Goal: Information Seeking & Learning: Check status

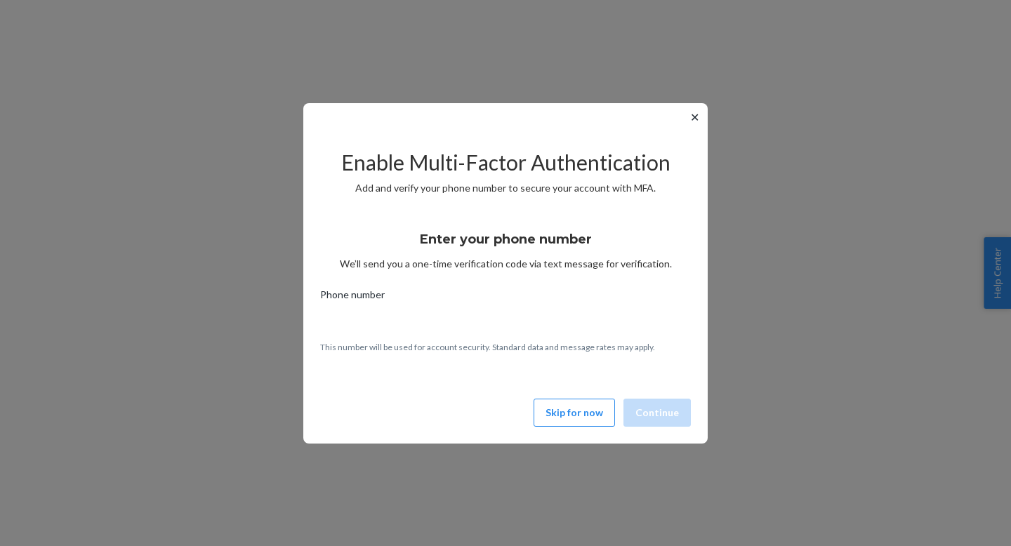
click at [689, 117] on button "✕" at bounding box center [694, 117] width 15 height 17
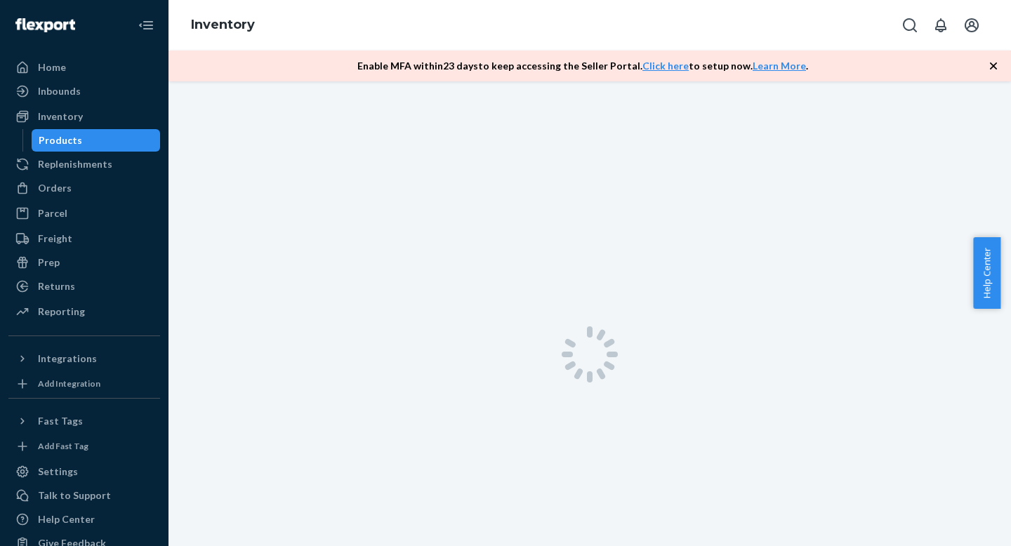
click at [989, 66] on icon "button" at bounding box center [993, 66] width 14 height 14
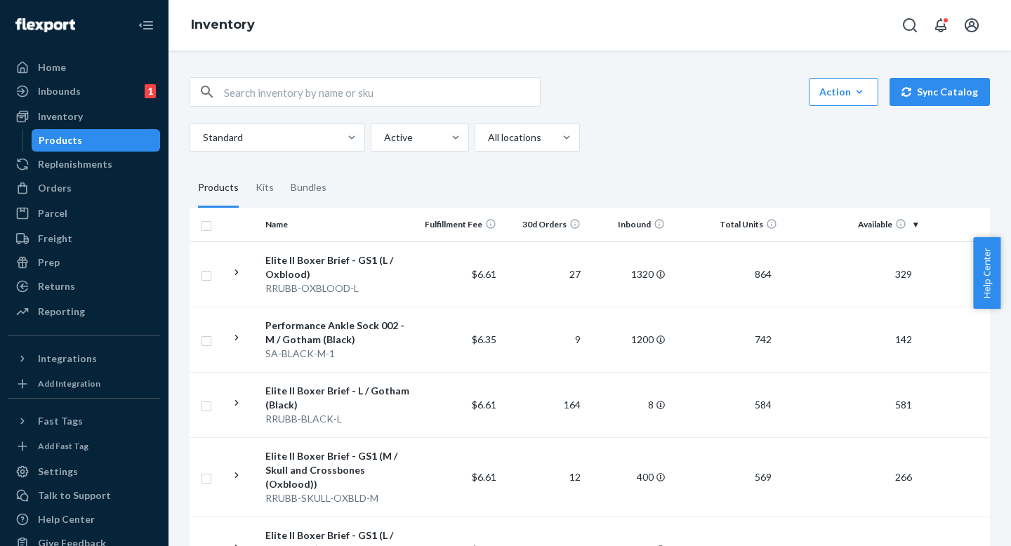
click at [391, 99] on input "text" at bounding box center [382, 92] width 316 height 28
paste input "R-UBBLF-CAMOBLACK-XL"
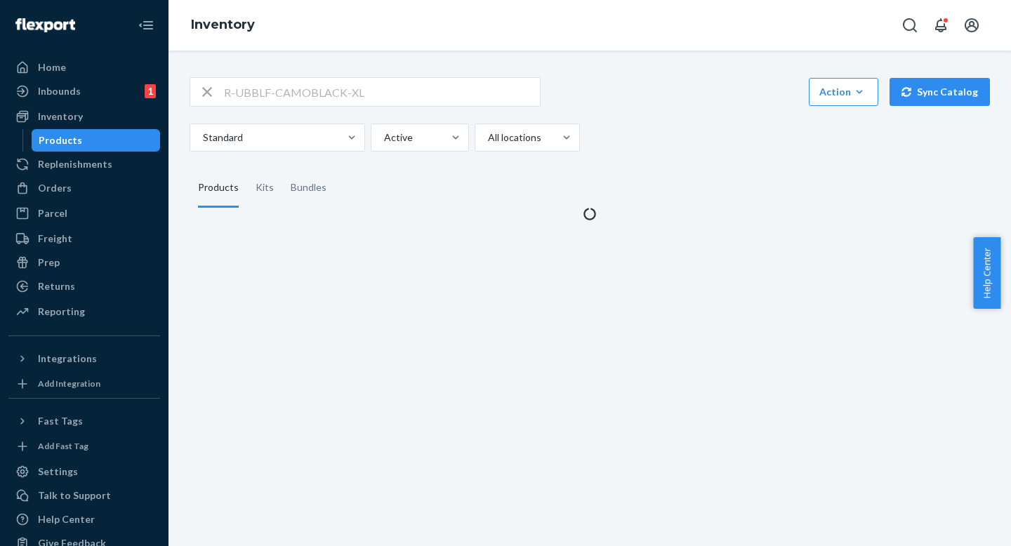
click at [638, 95] on div "R-UBBLF-CAMOBLACK-XL Action Create product Create kit or bundle Bulk create pro…" at bounding box center [590, 91] width 800 height 29
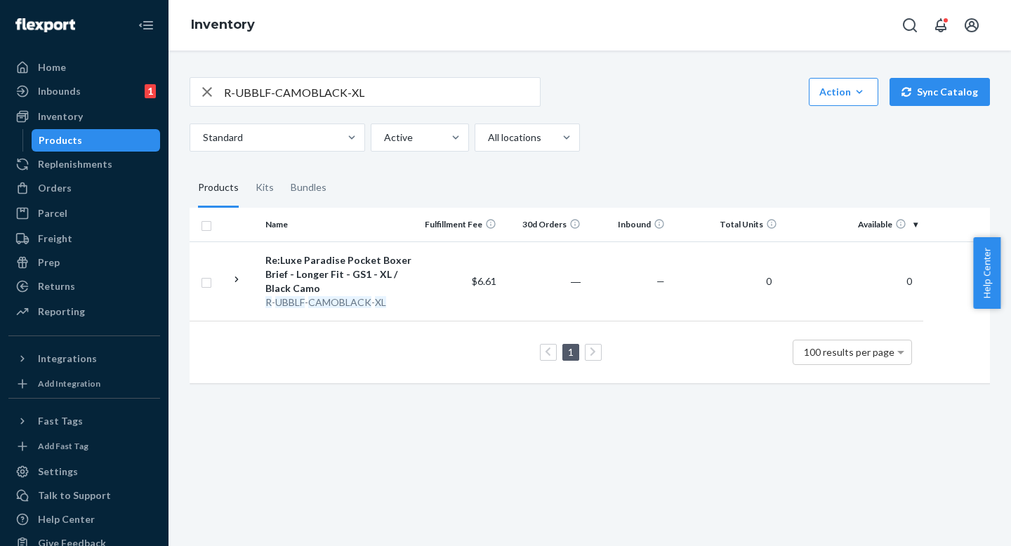
drag, startPoint x: 635, startPoint y: 86, endPoint x: 635, endPoint y: 121, distance: 35.8
click at [635, 89] on div "R-UBBLF-CAMOBLACK-XL Action Create product Create kit or bundle Bulk create pro…" at bounding box center [590, 91] width 800 height 29
click at [635, 121] on div "R-UBBLF-CAMOBLACK-XL Action Create product Create kit or bundle Bulk create pro…" at bounding box center [590, 114] width 800 height 74
click at [445, 95] on input "R-UBBLF-CAMOBLACK-XL" at bounding box center [382, 92] width 316 height 28
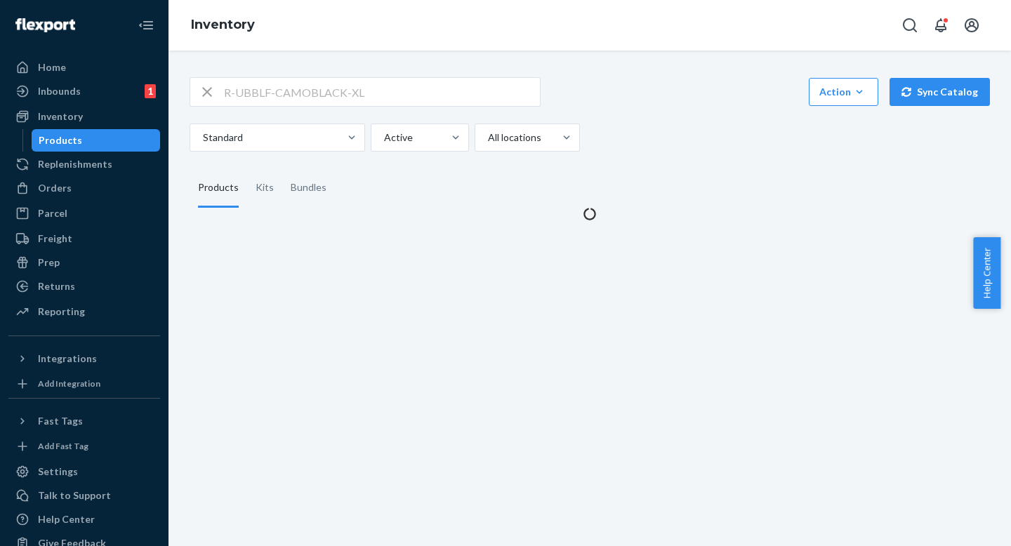
click at [670, 110] on div "R-UBBLF-CAMOBLACK-XL Action Create product Create kit or bundle Bulk create pro…" at bounding box center [590, 114] width 800 height 74
click at [672, 131] on div "Standard Active All locations" at bounding box center [585, 138] width 790 height 28
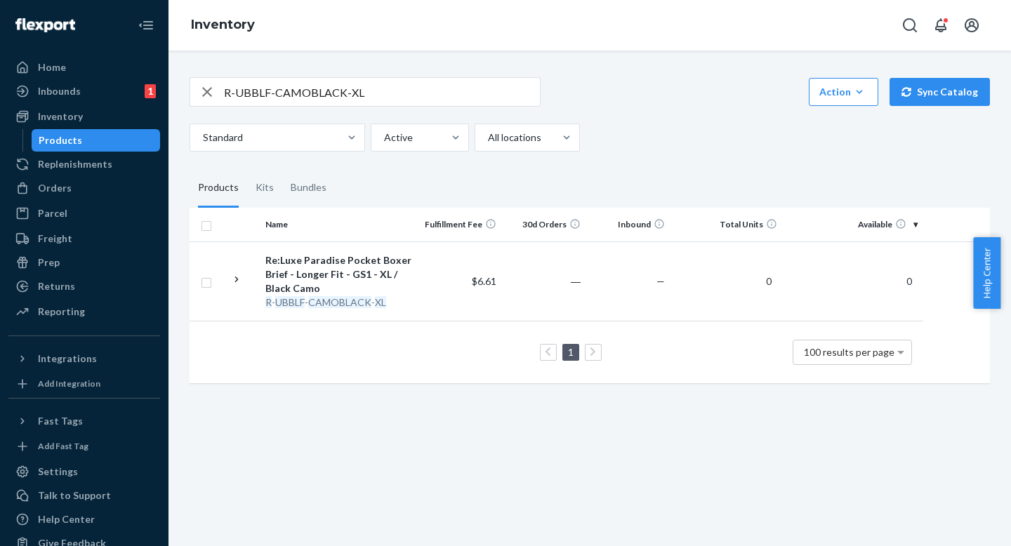
drag, startPoint x: 658, startPoint y: 102, endPoint x: 659, endPoint y: 119, distance: 16.2
click at [658, 105] on div "R-UBBLF-CAMOBLACK-XL Action Create product Create kit or bundle Bulk create pro…" at bounding box center [590, 91] width 800 height 29
click at [659, 121] on div "R-UBBLF-CAMOBLACK-XL Action Create product Create kit or bundle Bulk create pro…" at bounding box center [590, 114] width 800 height 74
click at [379, 84] on input "R-UBBLF-CAMOBLACK-XL" at bounding box center [382, 92] width 316 height 28
click at [425, 93] on input "R-UBBLF-CAMOBLACK-XL" at bounding box center [382, 92] width 316 height 28
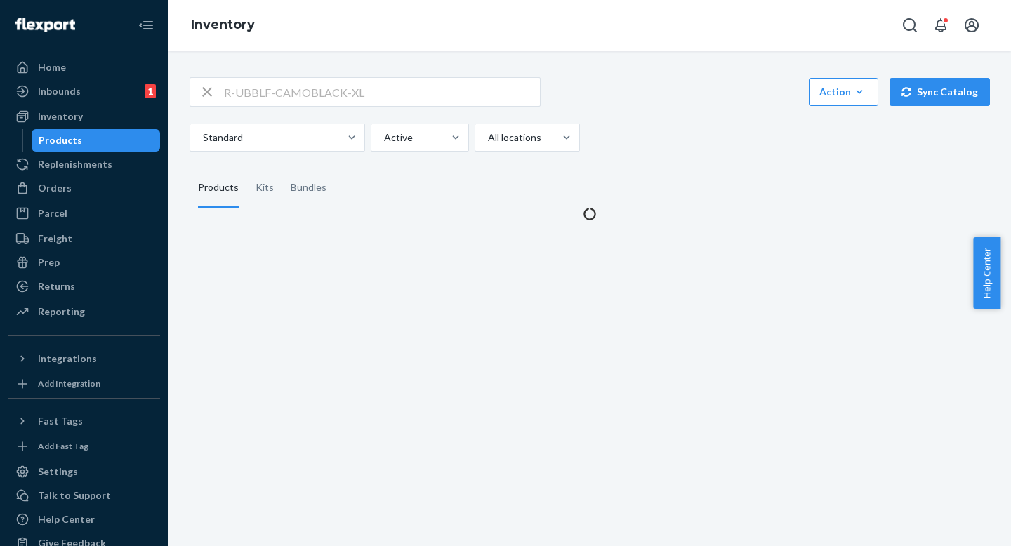
drag, startPoint x: 662, startPoint y: 160, endPoint x: 663, endPoint y: 150, distance: 10.6
click at [662, 154] on div "R-UBBLF-CAMOBLACK-XL Action Create product Create kit or bundle Bulk create pro…" at bounding box center [589, 140] width 821 height 161
click at [663, 150] on div "Standard Active All locations" at bounding box center [585, 138] width 790 height 28
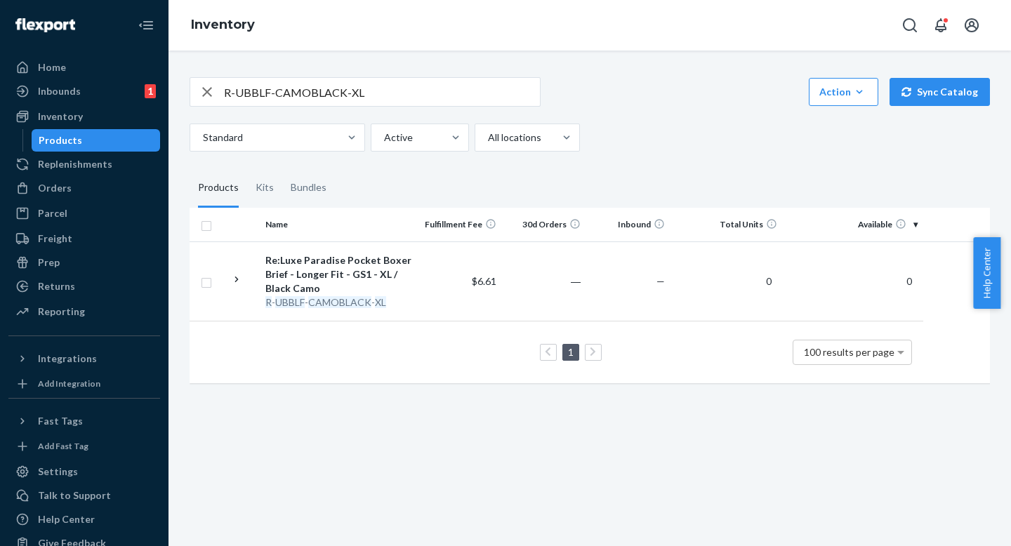
drag, startPoint x: 640, startPoint y: 175, endPoint x: 640, endPoint y: 162, distance: 12.7
click at [640, 174] on fieldset "Products Kits Bundles" at bounding box center [590, 187] width 800 height 39
click at [640, 149] on div "Standard Active All locations" at bounding box center [585, 138] width 790 height 28
click at [640, 160] on div "R-UBBLF-CAMOBLACK-XL Action Create product Create kit or bundle Bulk create pro…" at bounding box center [589, 228] width 821 height 337
click at [607, 186] on fieldset "Products Kits Bundles" at bounding box center [590, 187] width 800 height 39
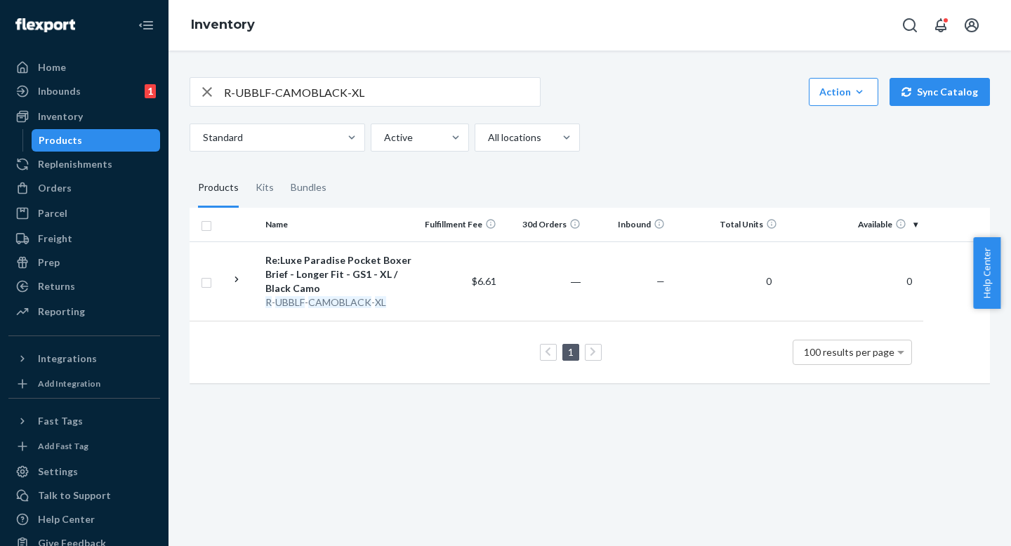
click at [606, 174] on fieldset "Products Kits Bundles" at bounding box center [590, 187] width 800 height 39
click at [334, 82] on input "R-UBBLF-CAMOBLACK-XL" at bounding box center [382, 92] width 316 height 28
paste input "ARUBT-DARKGRAY-"
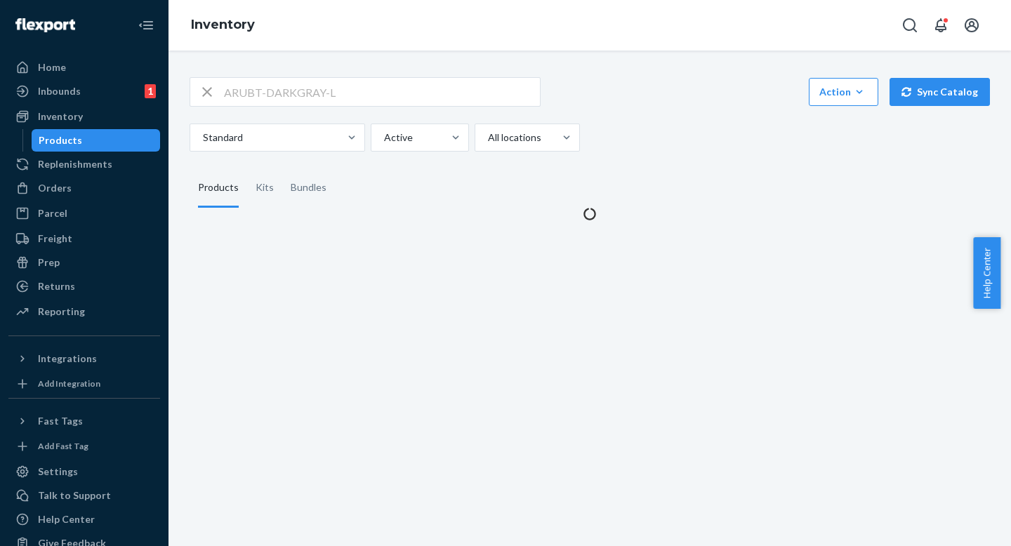
click at [661, 93] on div "ARUBT-DARKGRAY-L Action Create product Create kit or bundle Bulk create product…" at bounding box center [590, 91] width 800 height 29
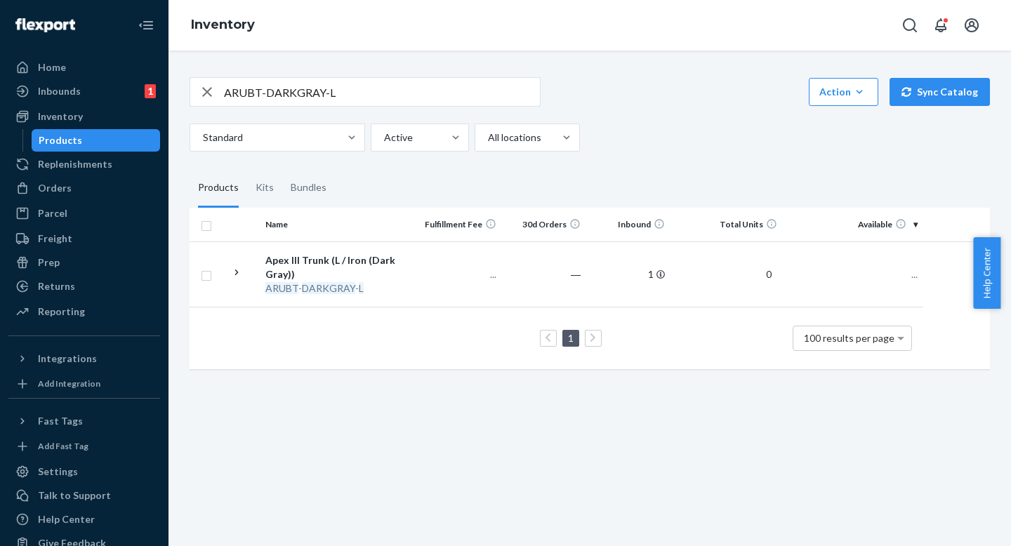
click at [628, 115] on div "ARUBT-DARKGRAY-L Action Create product Create kit or bundle Bulk create product…" at bounding box center [590, 114] width 800 height 74
click at [628, 95] on div "ARUBT-DARKGRAY-L Action Create product Create kit or bundle Bulk create product…" at bounding box center [590, 91] width 800 height 29
click at [646, 149] on div "ARUBT-DARKGRAY-L Action Create product Create kit or bundle Bulk create product…" at bounding box center [589, 221] width 821 height 323
click at [646, 132] on div "Standard Active All locations" at bounding box center [585, 138] width 790 height 28
click at [662, 164] on div "ARUBT-DARKGRAY-L Action Create product Create kit or bundle Bulk create product…" at bounding box center [589, 221] width 821 height 323
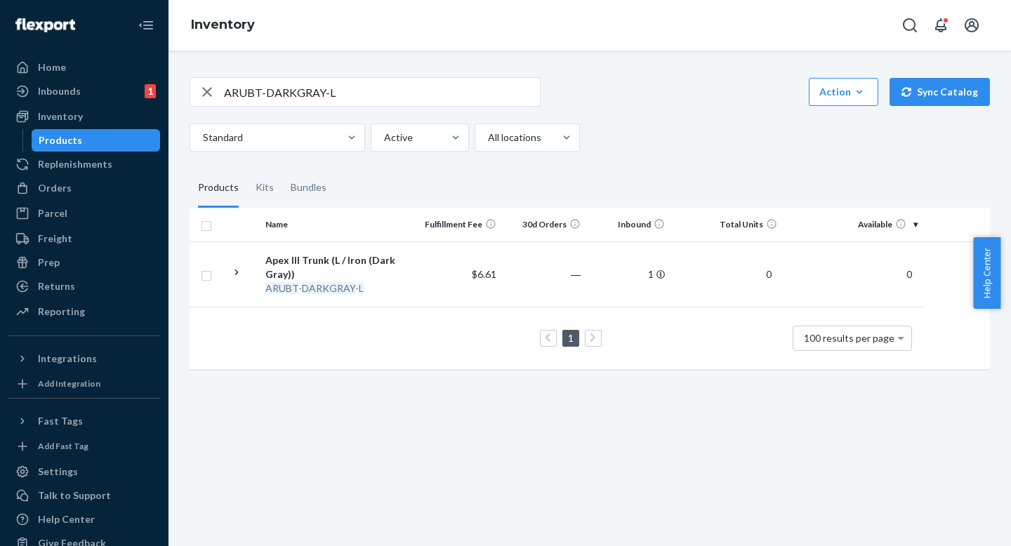
click at [662, 147] on div "Standard Active All locations" at bounding box center [585, 138] width 790 height 28
click at [352, 81] on input "ARUBT-DARKGRAY-L" at bounding box center [382, 92] width 316 height 28
paste input "SKU R-BB-HUNTER-M"
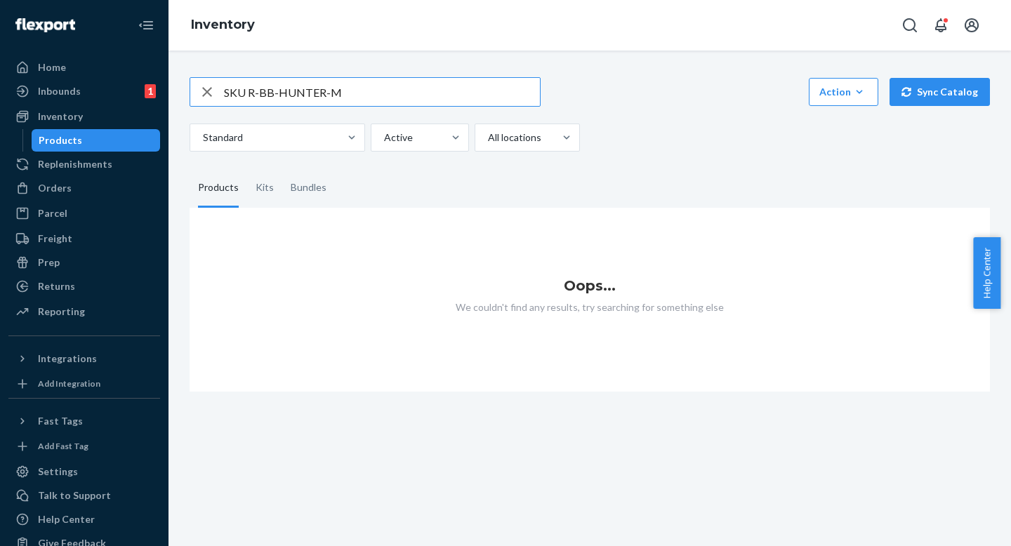
drag, startPoint x: 249, startPoint y: 95, endPoint x: 166, endPoint y: 95, distance: 82.8
click at [168, 97] on div "SKU R-BB-HUNTER-M Action Create product Create kit or bundle Bulk create produc…" at bounding box center [589, 299] width 842 height 496
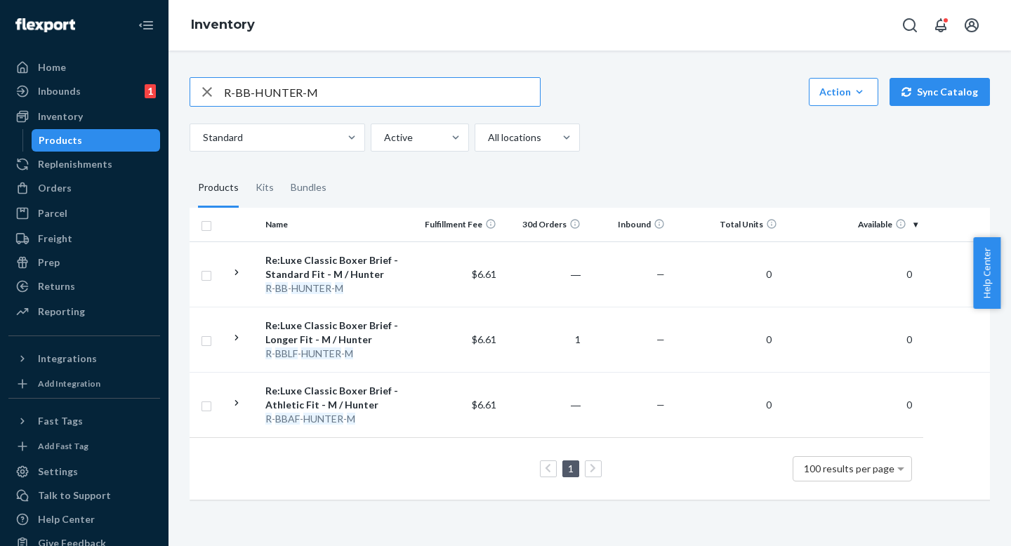
click at [409, 95] on input "R-BB-HUNTER-M" at bounding box center [382, 92] width 316 height 28
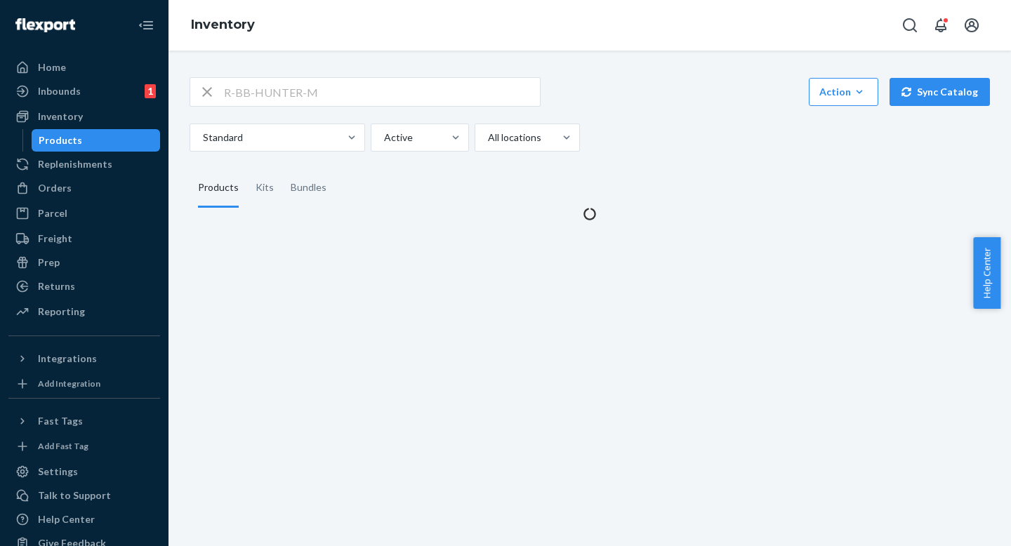
click at [746, 151] on div "Standard Active All locations" at bounding box center [585, 138] width 790 height 28
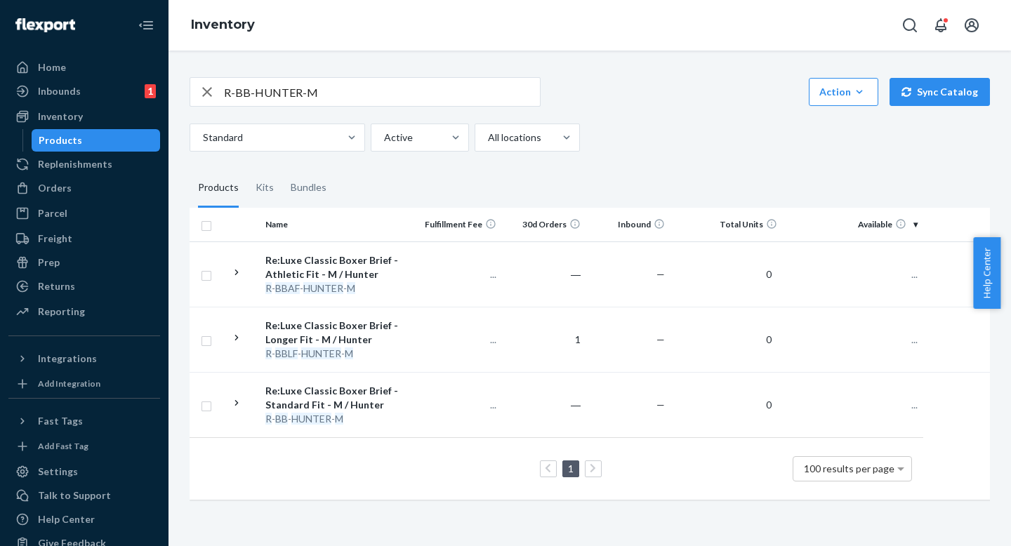
click at [637, 152] on div "R-BB-HUNTER-M Action Create product Create kit or bundle Bulk create products B…" at bounding box center [589, 287] width 821 height 454
click at [640, 168] on fieldset "Products Kits Bundles" at bounding box center [590, 187] width 800 height 39
drag, startPoint x: 614, startPoint y: 139, endPoint x: 614, endPoint y: 183, distance: 44.2
click at [614, 140] on div "Standard Active All locations" at bounding box center [585, 138] width 790 height 28
drag, startPoint x: 614, startPoint y: 183, endPoint x: 614, endPoint y: 154, distance: 29.5
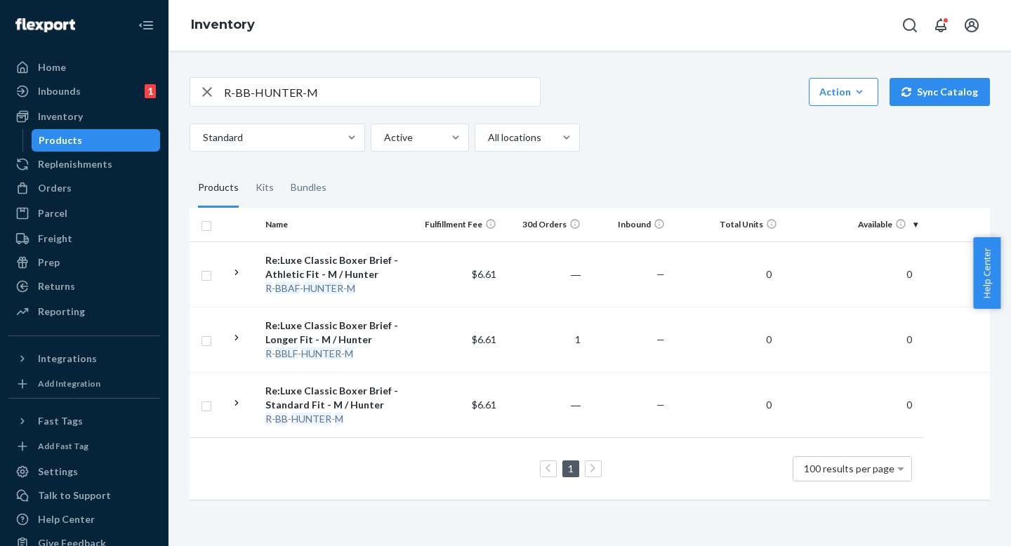
click at [614, 183] on fieldset "Products Kits Bundles" at bounding box center [590, 187] width 800 height 39
click at [614, 150] on div "Standard Active All locations" at bounding box center [585, 138] width 790 height 28
click at [411, 88] on input "R-BB-HUNTER-M" at bounding box center [382, 92] width 316 height 28
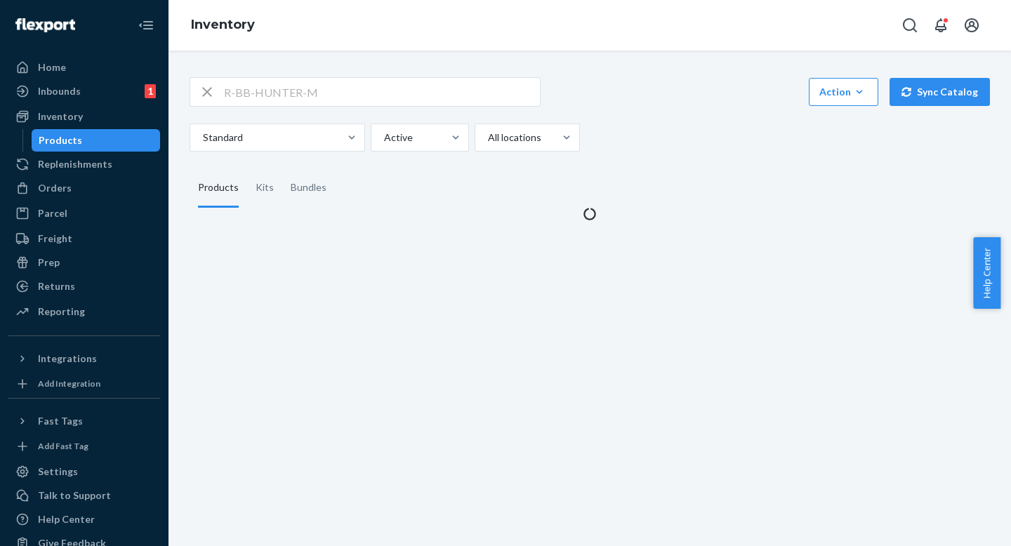
click at [651, 152] on div "R-BB-HUNTER-M Action Create product Create kit or bundle Bulk create products B…" at bounding box center [589, 140] width 821 height 161
click at [651, 105] on div "R-BB-HUNTER-M Action Create product Create kit or bundle Bulk create products B…" at bounding box center [590, 91] width 800 height 29
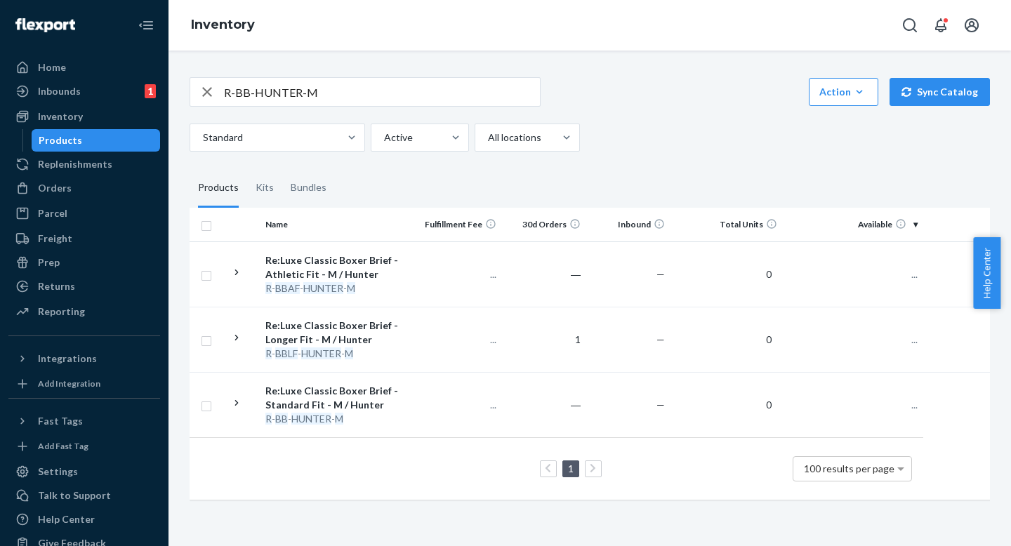
click at [597, 87] on div "R-BB-HUNTER-M Action Create product Create kit or bundle Bulk create products B…" at bounding box center [590, 91] width 800 height 29
click at [597, 100] on div "R-BB-HUNTER-M Action Create product Create kit or bundle Bulk create products B…" at bounding box center [590, 91] width 800 height 29
drag, startPoint x: 609, startPoint y: 222, endPoint x: 609, endPoint y: 203, distance: 19.0
click at [609, 219] on th "Inbound" at bounding box center [628, 225] width 84 height 34
click at [609, 199] on fieldset "Products Kits Bundles" at bounding box center [590, 187] width 800 height 39
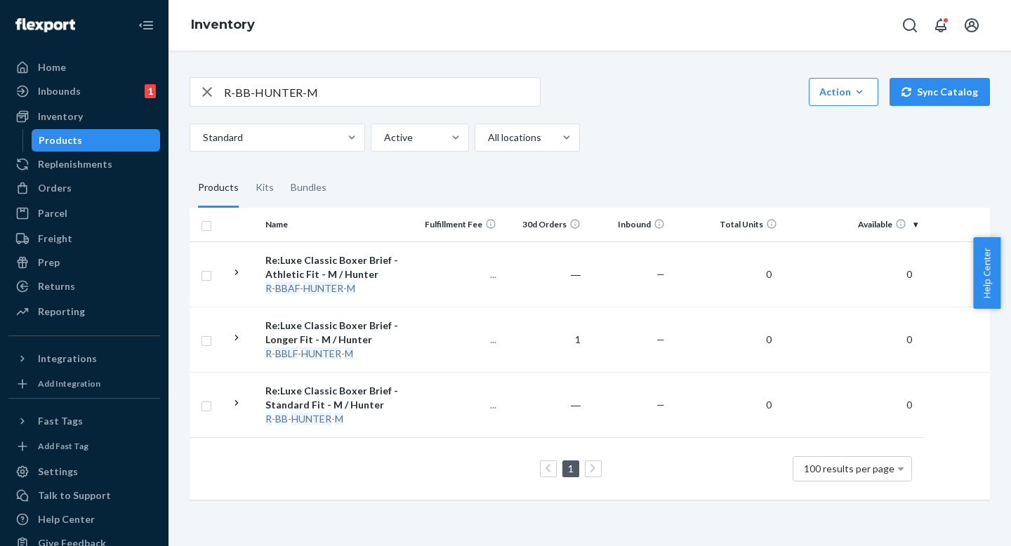
click at [624, 184] on fieldset "Products Kits Bundles" at bounding box center [590, 187] width 800 height 39
click at [624, 188] on fieldset "Products Kits Bundles" at bounding box center [590, 187] width 800 height 39
drag, startPoint x: 621, startPoint y: 174, endPoint x: 621, endPoint y: 185, distance: 11.2
click at [621, 175] on fieldset "Products Kits Bundles" at bounding box center [590, 187] width 800 height 39
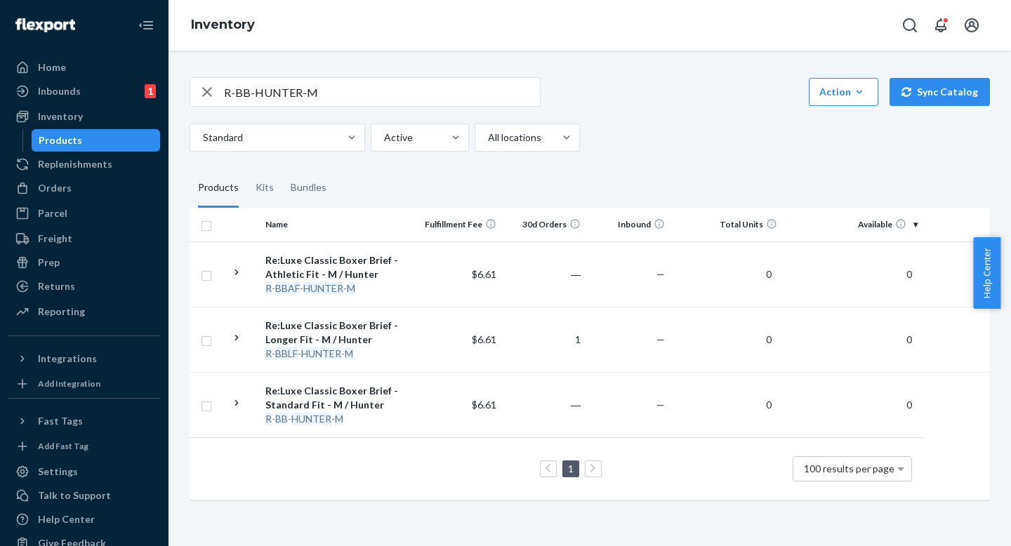
click at [621, 191] on fieldset "Products Kits Bundles" at bounding box center [590, 187] width 800 height 39
click at [619, 161] on div "R-BB-HUNTER-M Action Create product Create kit or bundle Bulk create products B…" at bounding box center [589, 287] width 821 height 454
click at [619, 180] on fieldset "Products Kits Bundles" at bounding box center [590, 187] width 800 height 39
click at [619, 166] on div "R-BB-HUNTER-M Action Create product Create kit or bundle Bulk create products B…" at bounding box center [589, 287] width 821 height 454
click at [409, 99] on input "R-BB-HUNTER-M" at bounding box center [382, 92] width 316 height 28
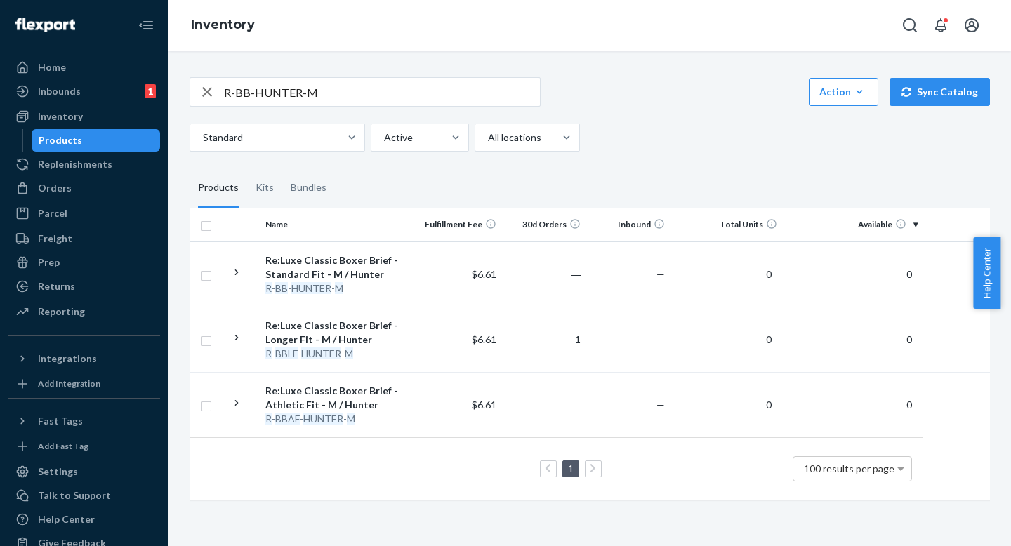
click at [336, 85] on input "R-BB-HUNTER-M" at bounding box center [382, 92] width 316 height 28
paste input "LF-RAINFOR-GRN"
type input "R-BBLF-RAINFOR-GRN-M"
